Goal: Find specific page/section: Find specific page/section

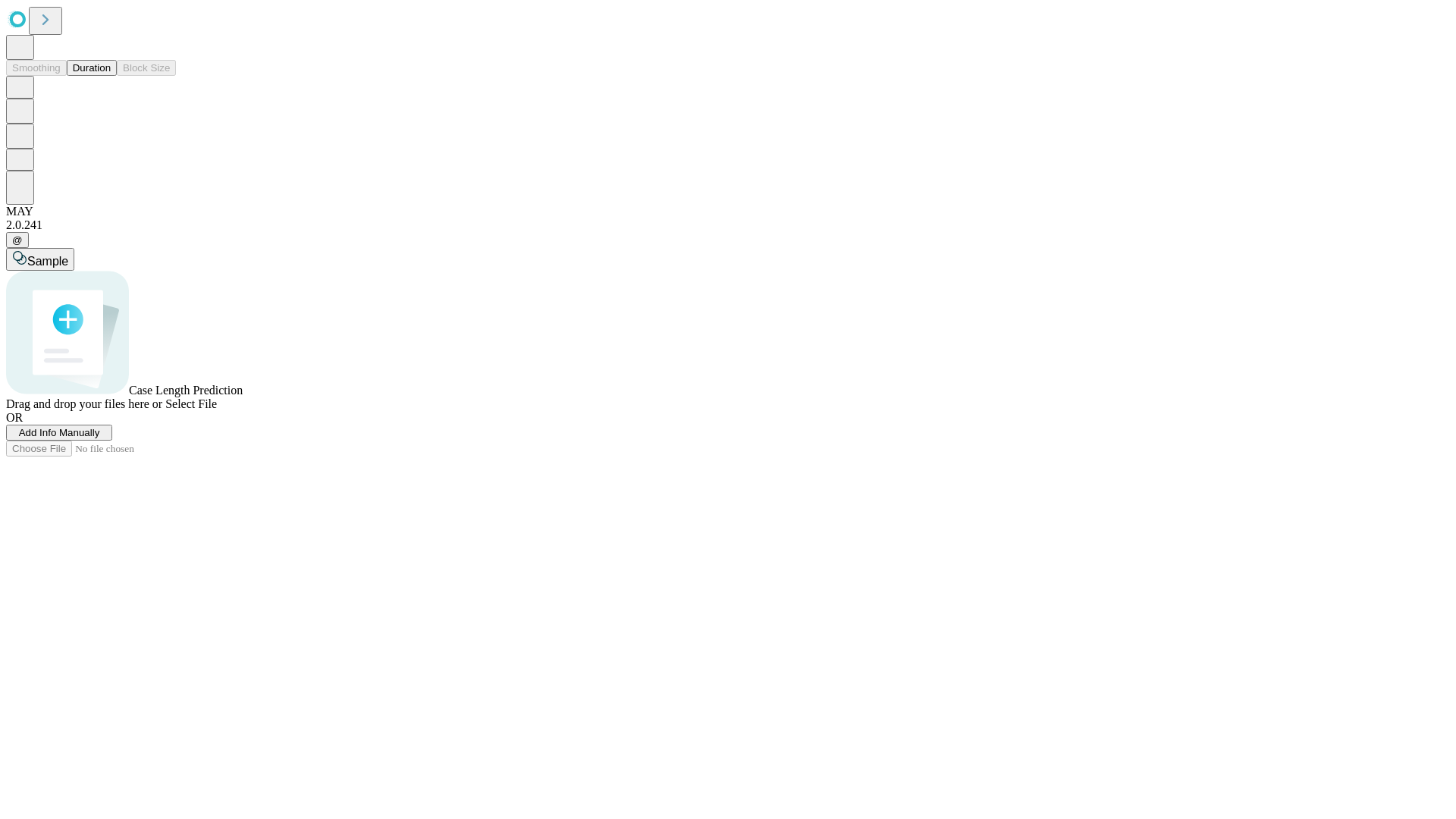
click at [110, 76] on button "Duration" at bounding box center [92, 68] width 50 height 16
click at [217, 410] on span "Select File" at bounding box center [192, 403] width 52 height 13
